Goal: Task Accomplishment & Management: Manage account settings

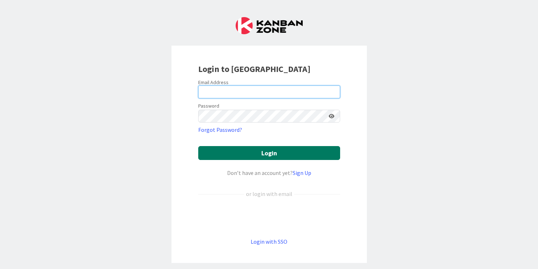
type input "[PERSON_NAME][EMAIL_ADDRESS][DOMAIN_NAME]"
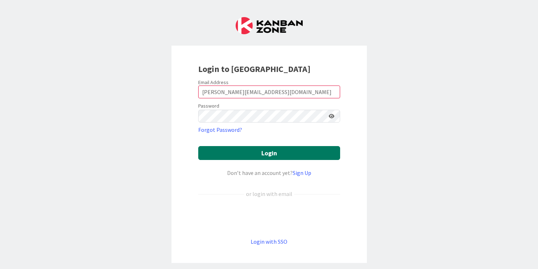
click at [240, 154] on button "Login" at bounding box center [269, 153] width 142 height 14
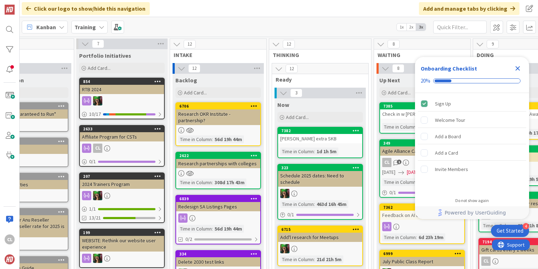
scroll to position [0, 46]
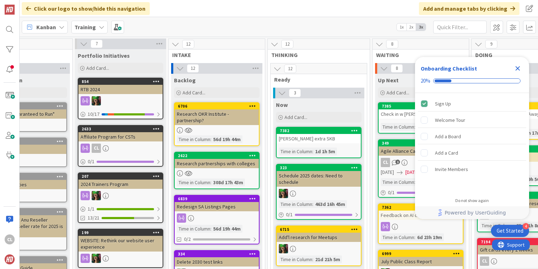
click at [94, 26] on b "Training" at bounding box center [85, 27] width 21 height 7
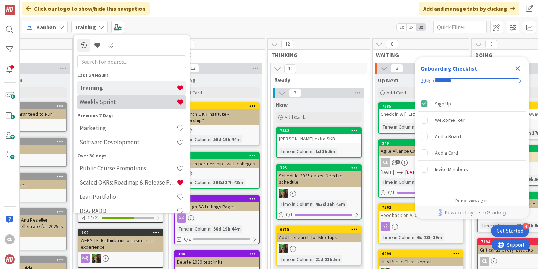
click at [103, 104] on h4 "Weekly Sprint" at bounding box center [128, 101] width 97 height 7
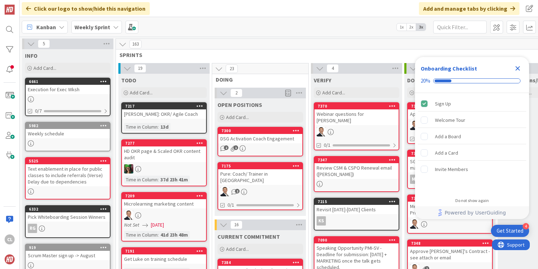
click at [518, 69] on icon "Close Checklist" at bounding box center [518, 68] width 5 height 5
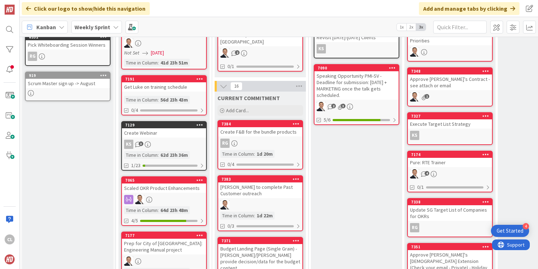
scroll to position [186, 0]
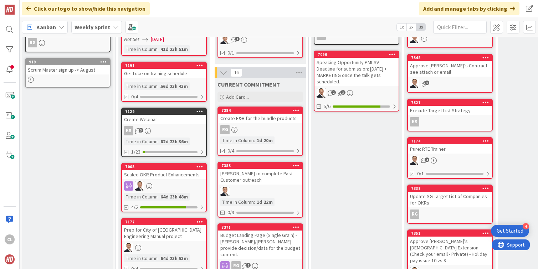
click at [248, 118] on link "7384 Create F&B for the bundle products RG Time in Column : 1d 20m 0/4" at bounding box center [261, 132] width 86 height 50
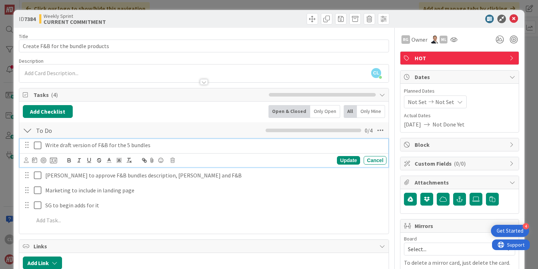
click at [38, 146] on icon at bounding box center [39, 145] width 11 height 9
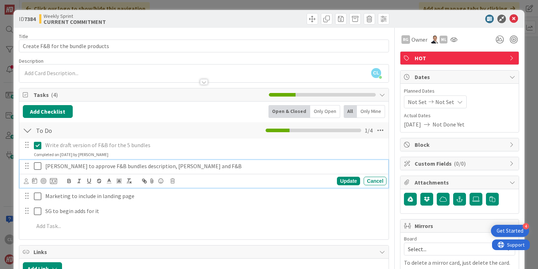
click at [38, 167] on icon at bounding box center [39, 166] width 11 height 9
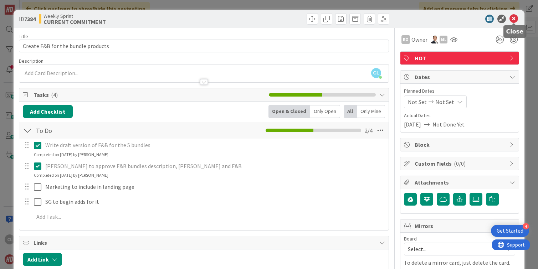
click at [512, 18] on icon at bounding box center [514, 19] width 9 height 9
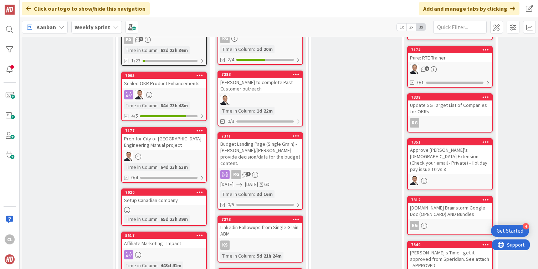
scroll to position [282, 0]
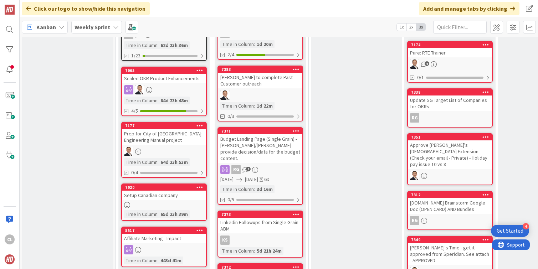
click at [273, 147] on div "Budget Landing Page (Single Grain) - [PERSON_NAME]/[PERSON_NAME] provide decisi…" at bounding box center [260, 149] width 84 height 29
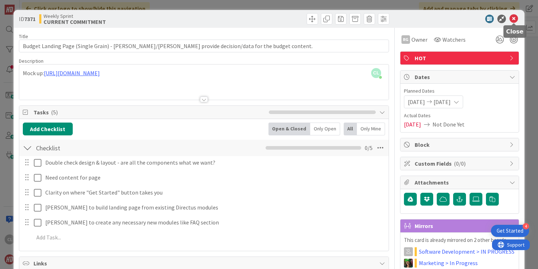
click at [513, 18] on icon at bounding box center [514, 19] width 9 height 9
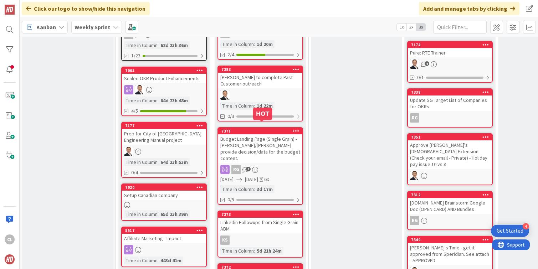
click at [260, 137] on div "Budget Landing Page (Single Grain) - [PERSON_NAME]/[PERSON_NAME] provide decisi…" at bounding box center [260, 149] width 84 height 29
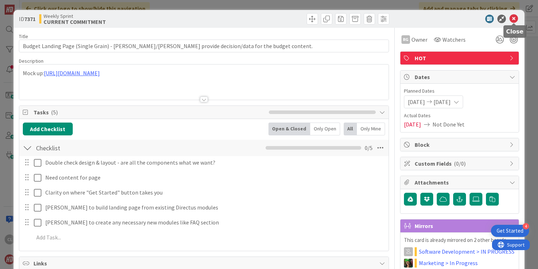
click at [517, 19] on icon at bounding box center [514, 19] width 9 height 9
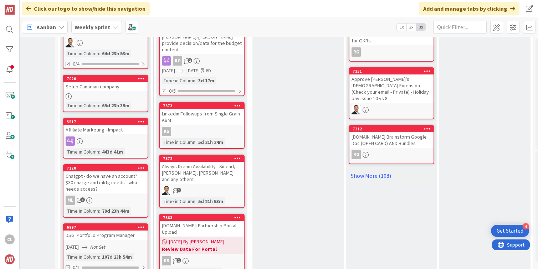
scroll to position [659, 59]
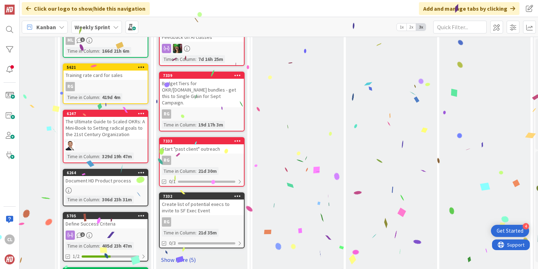
click at [174, 254] on link "Show More (5)" at bounding box center [202, 259] width 86 height 11
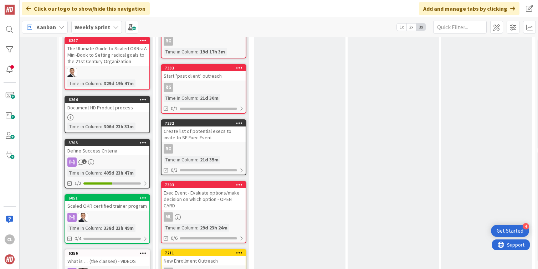
scroll to position [732, 56]
click at [207, 188] on div "Exec Event - Evaluate options/make decision on which option - OPEN CARD" at bounding box center [204, 199] width 84 height 22
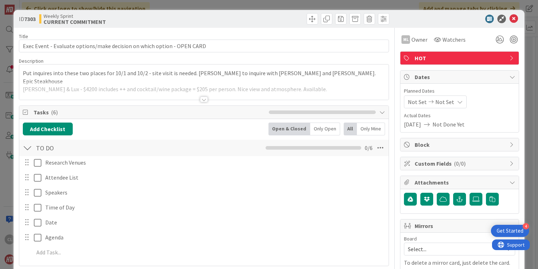
click at [199, 90] on div at bounding box center [204, 91] width 370 height 18
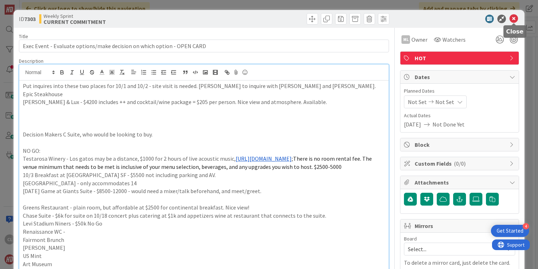
click at [512, 21] on icon at bounding box center [514, 19] width 9 height 9
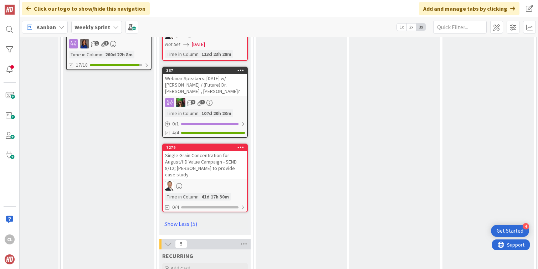
scroll to position [1018, 55]
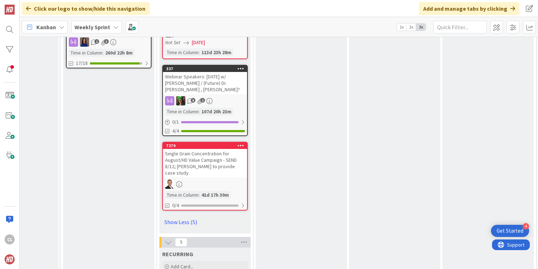
click at [205, 149] on div "Single Grain Concentration for August/HD Value Campaign - SEND 8/12; [PERSON_NA…" at bounding box center [205, 163] width 84 height 29
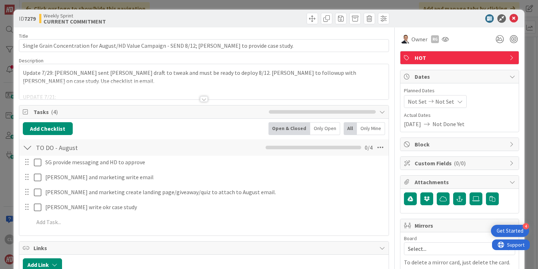
click at [211, 94] on div at bounding box center [204, 90] width 370 height 18
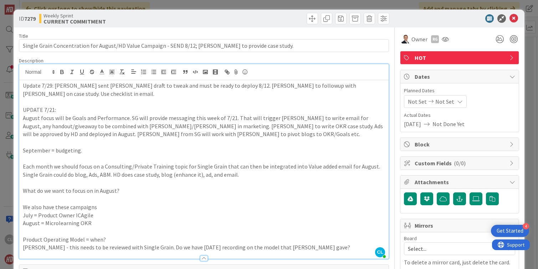
click at [309, 114] on p "August focus will be Goals and Performance. SG will provide messaging this week…" at bounding box center [204, 126] width 363 height 24
click at [514, 14] on icon at bounding box center [514, 18] width 9 height 9
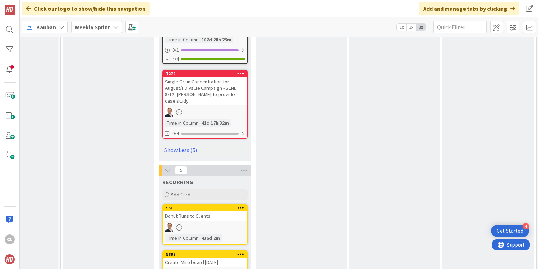
scroll to position [1088, 55]
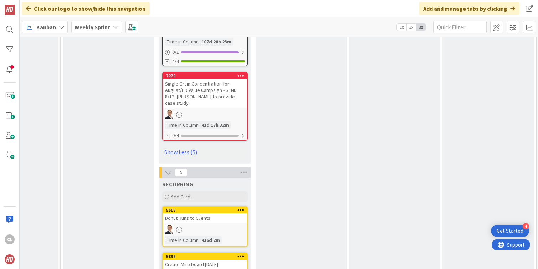
click at [211, 82] on link "7279 Single Grain Concentration for August/HD Value Campaign - SEND 8/12; [PERS…" at bounding box center [205, 106] width 86 height 69
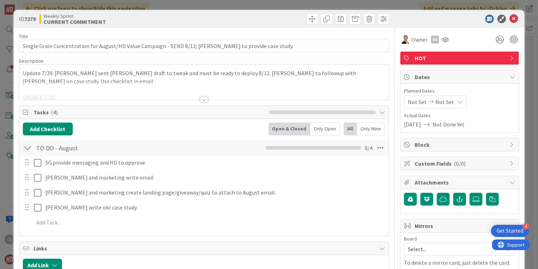
click at [207, 95] on div at bounding box center [204, 91] width 370 height 18
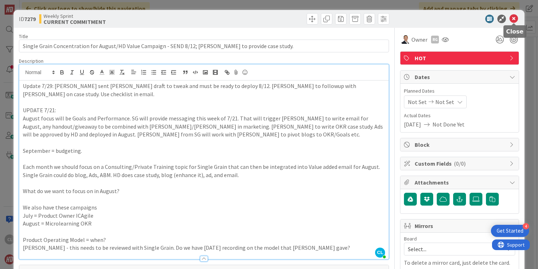
click at [515, 17] on icon at bounding box center [514, 19] width 9 height 9
